Goal: Task Accomplishment & Management: Manage account settings

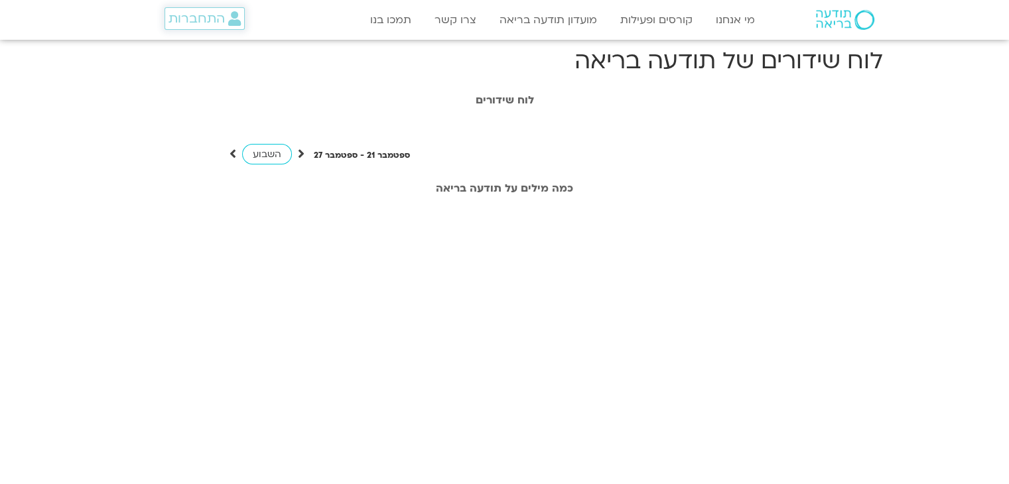
click at [207, 21] on span "התחברות" at bounding box center [197, 18] width 56 height 15
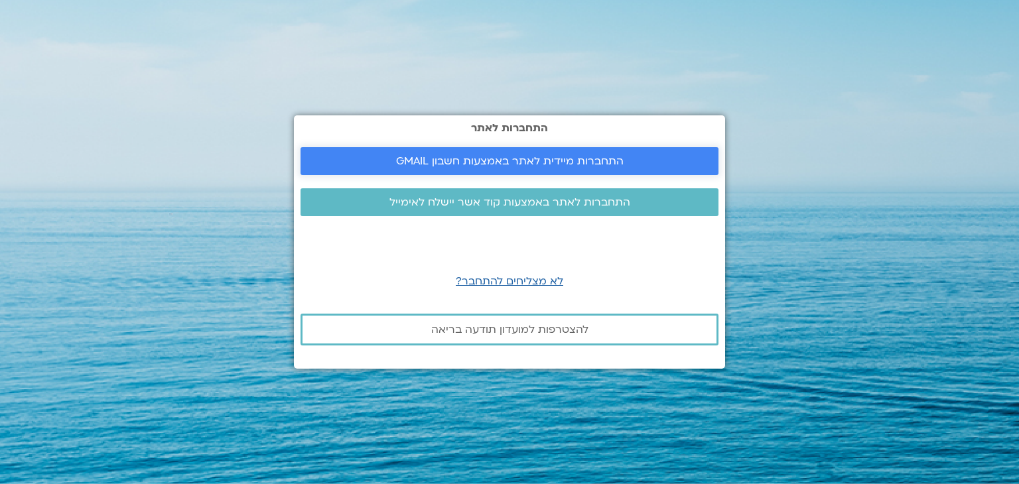
click at [491, 159] on span "התחברות מיידית לאתר באמצעות חשבון GMAIL" at bounding box center [510, 161] width 228 height 12
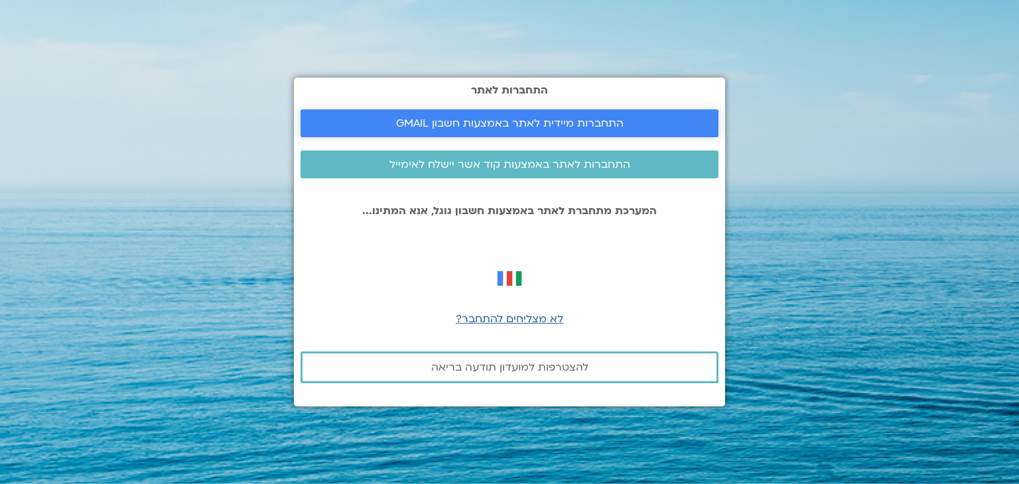
click at [601, 125] on span "התחברות מיידית לאתר באמצעות חשבון GMAIL" at bounding box center [510, 123] width 228 height 12
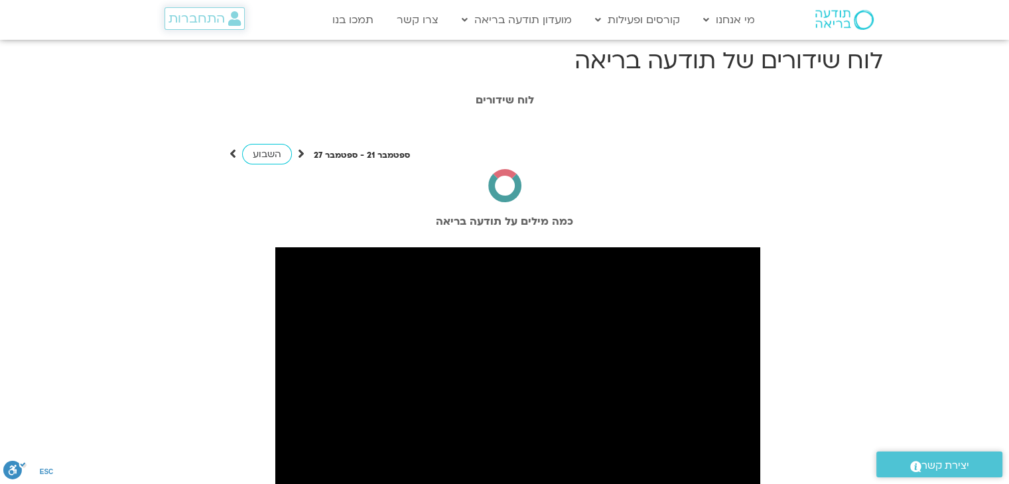
click at [218, 13] on span "התחברות" at bounding box center [197, 18] width 56 height 15
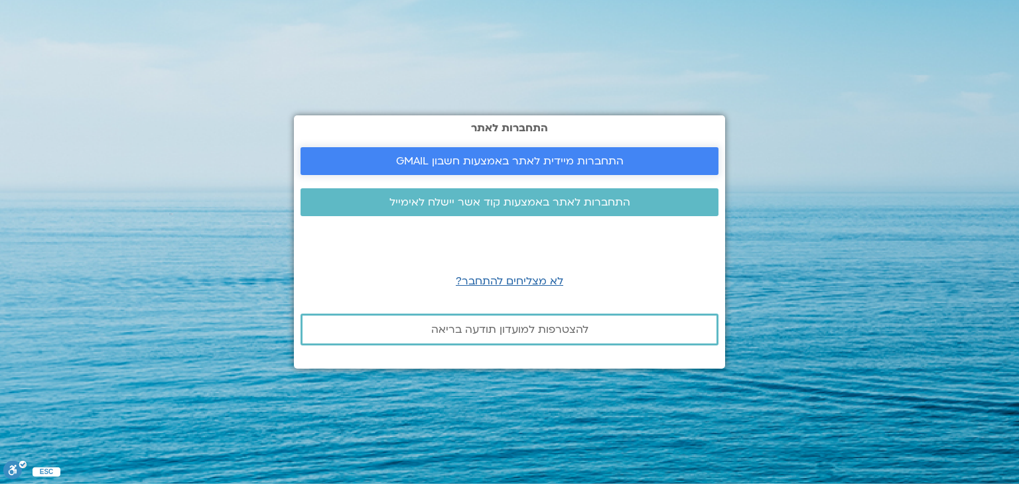
click at [459, 171] on link "התחברות מיידית לאתר באמצעות חשבון GMAIL" at bounding box center [510, 161] width 418 height 28
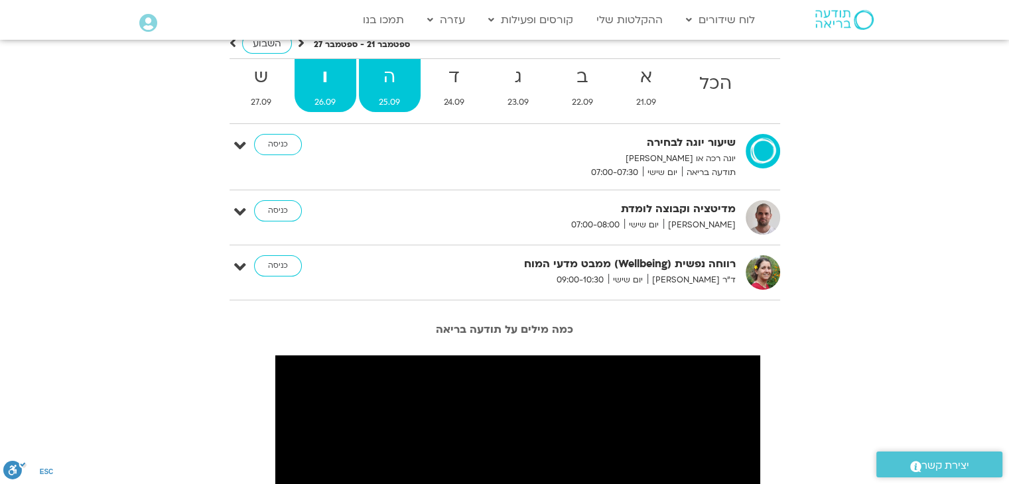
click at [392, 76] on strong "ה" at bounding box center [390, 77] width 62 height 30
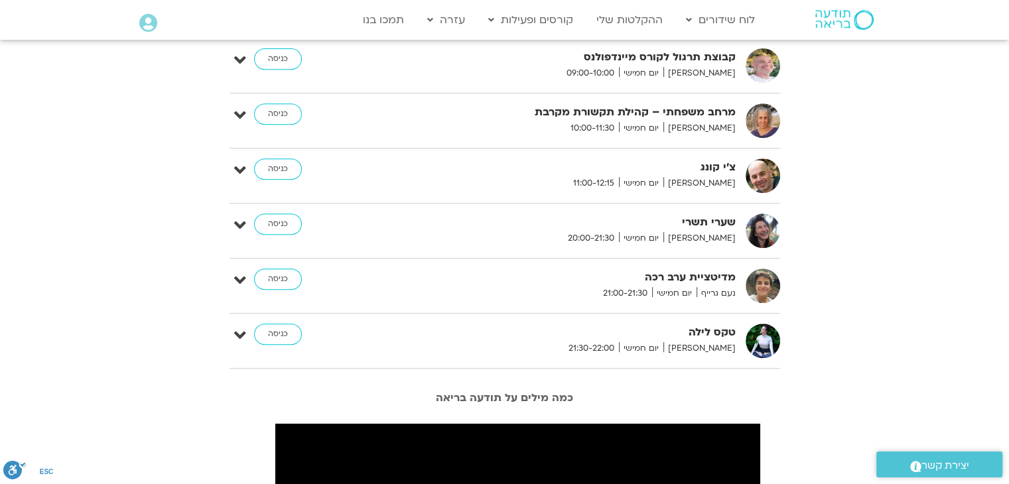
scroll to position [589, 0]
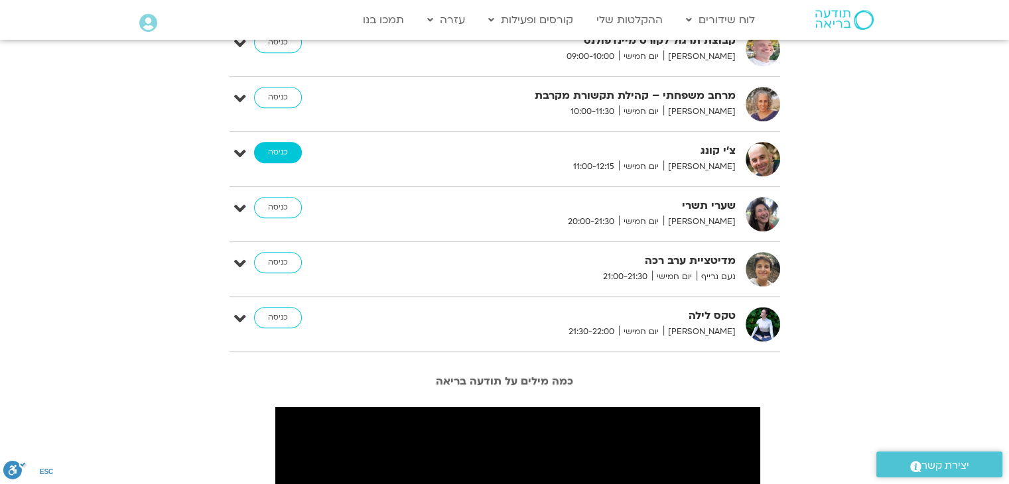
click at [287, 155] on link "כניסה" at bounding box center [278, 152] width 48 height 21
